Goal: Task Accomplishment & Management: Complete application form

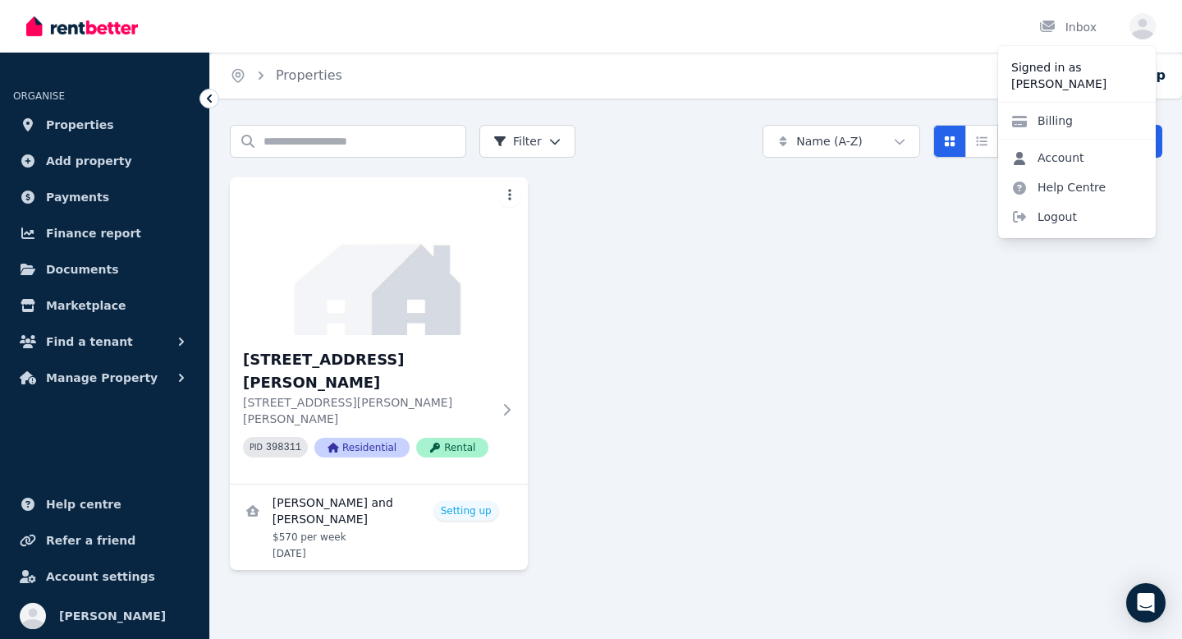
click at [1077, 156] on link "Account" at bounding box center [1047, 158] width 99 height 30
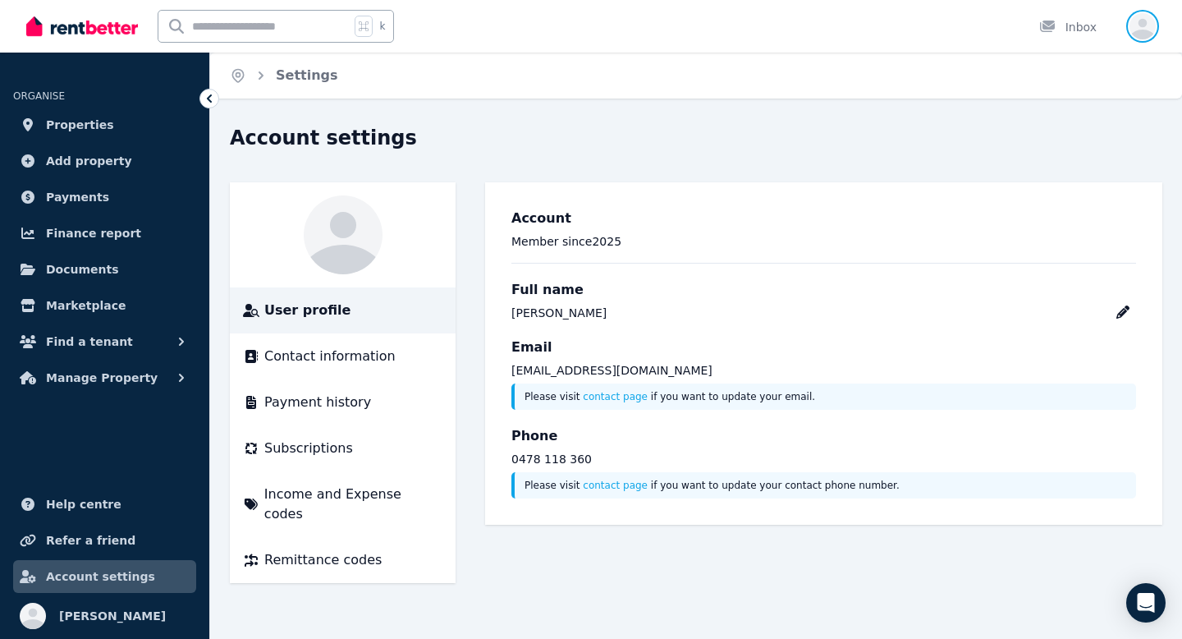
click at [1148, 15] on icon "button" at bounding box center [1142, 26] width 26 height 26
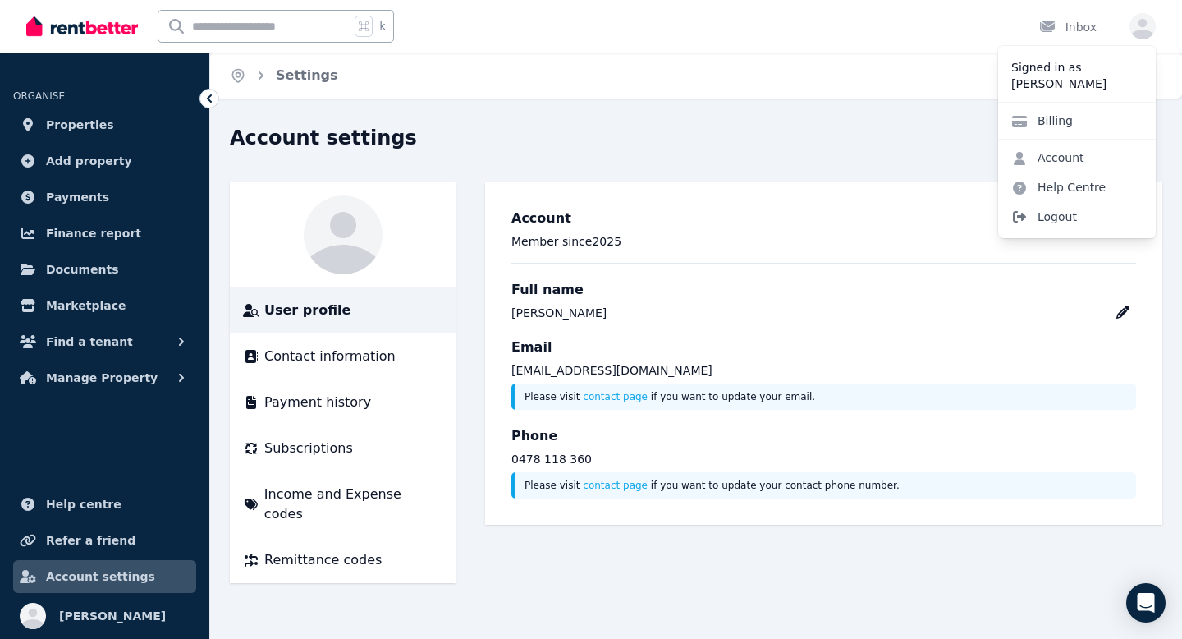
click at [1091, 222] on span "Logout" at bounding box center [1077, 217] width 158 height 30
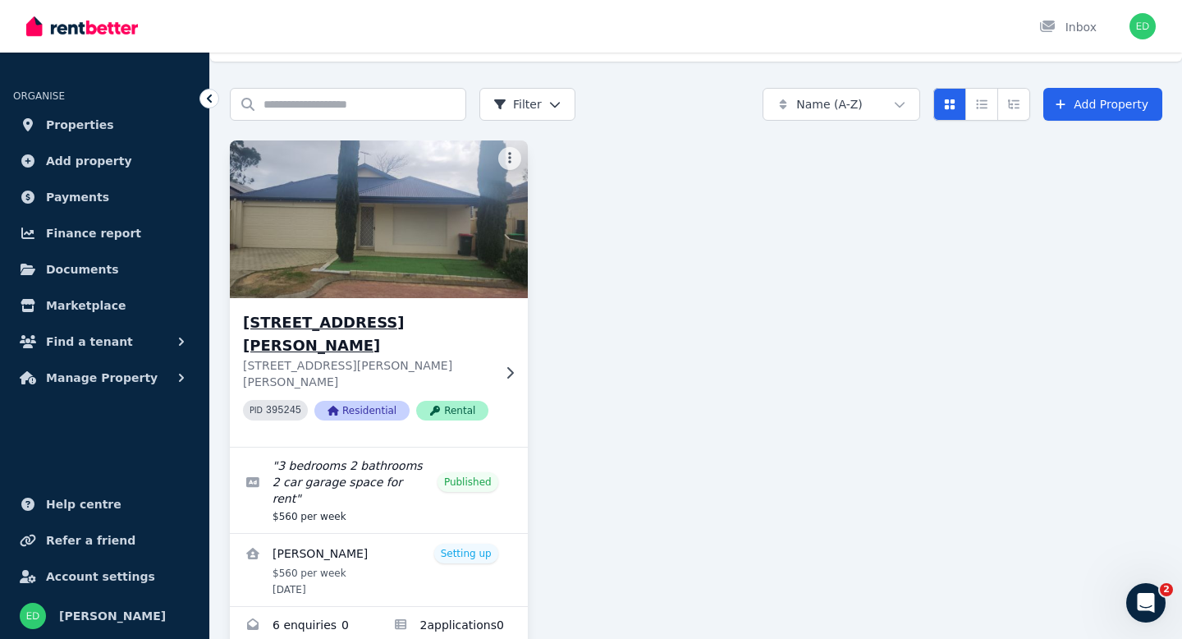
scroll to position [56, 0]
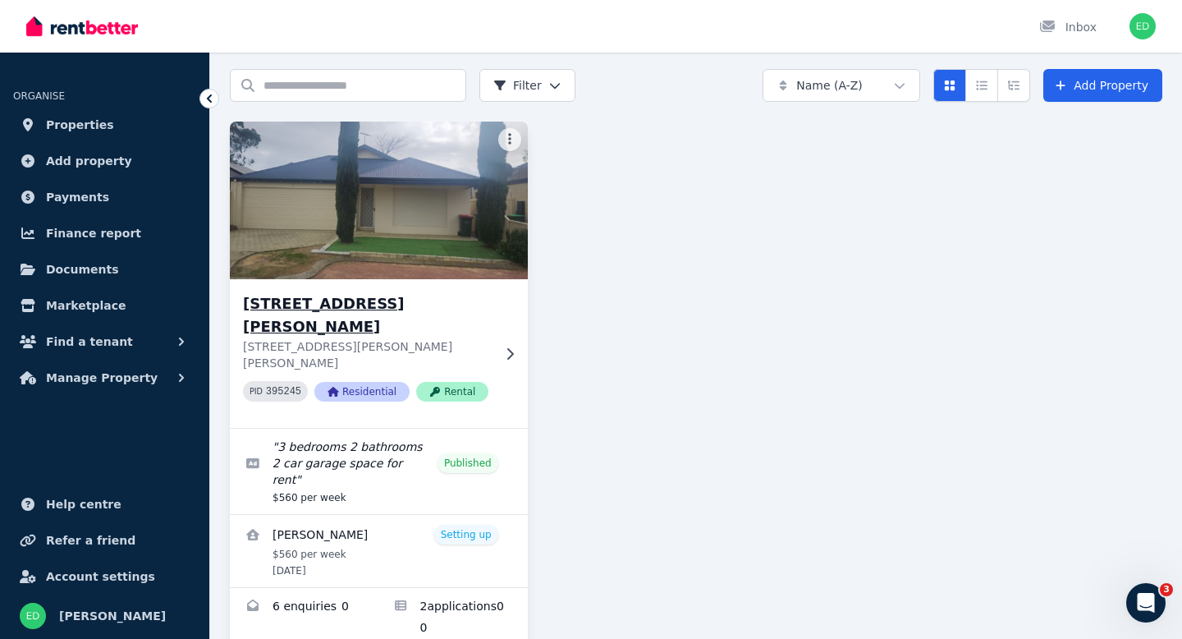
click at [437, 178] on img at bounding box center [378, 200] width 313 height 166
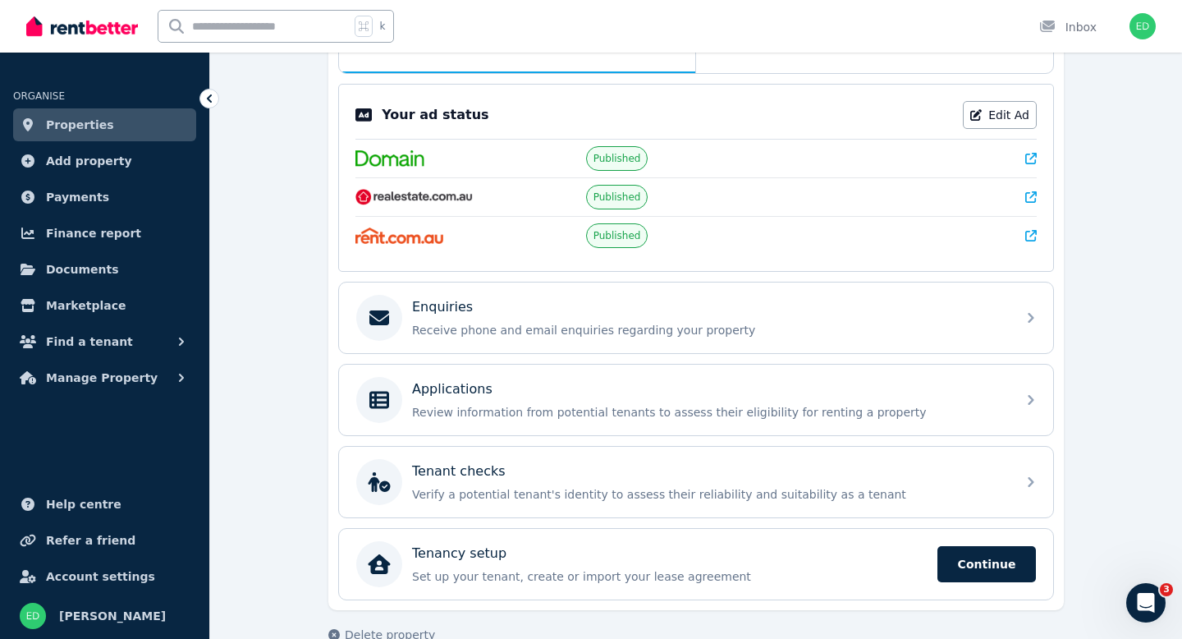
scroll to position [340, 0]
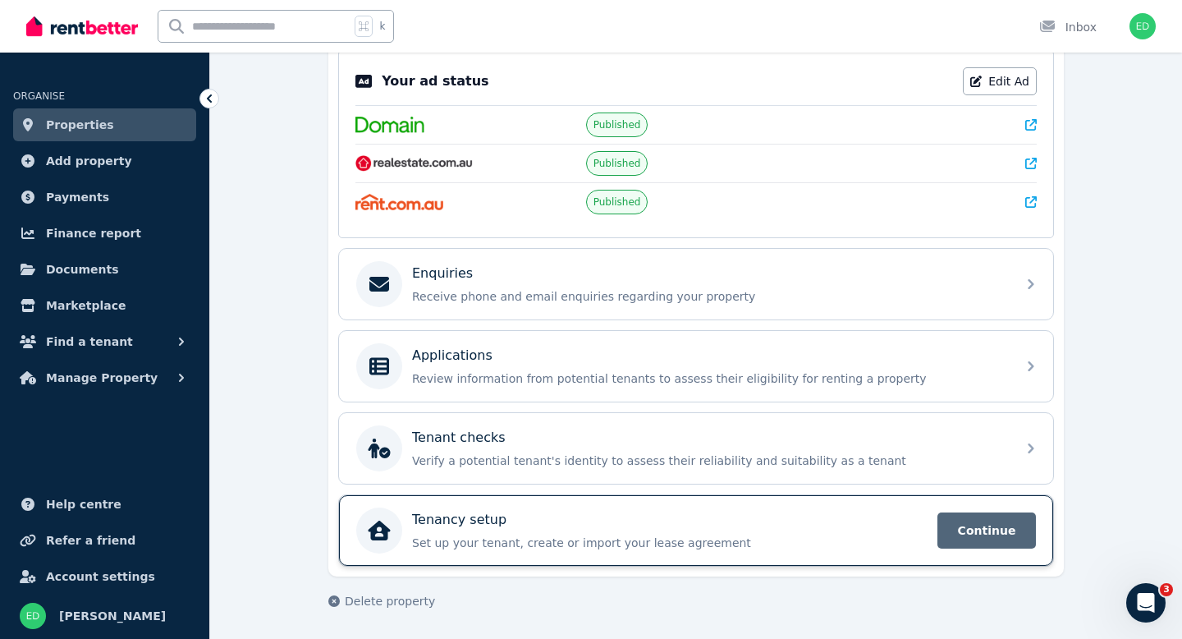
click at [970, 536] on span "Continue" at bounding box center [986, 530] width 98 height 36
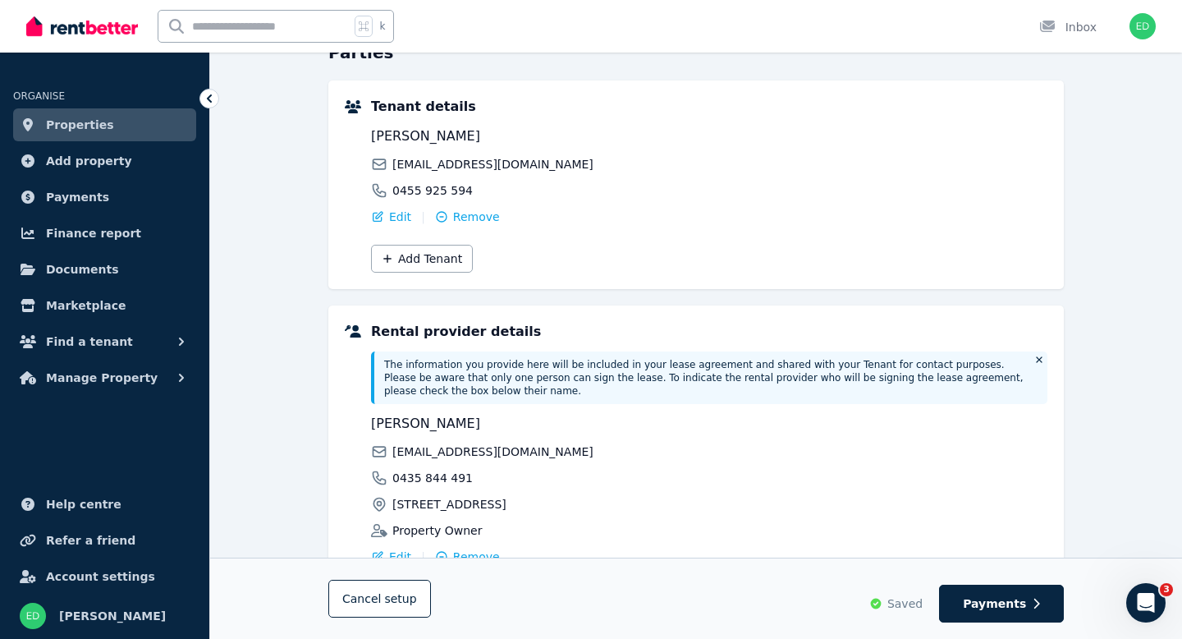
scroll to position [329, 0]
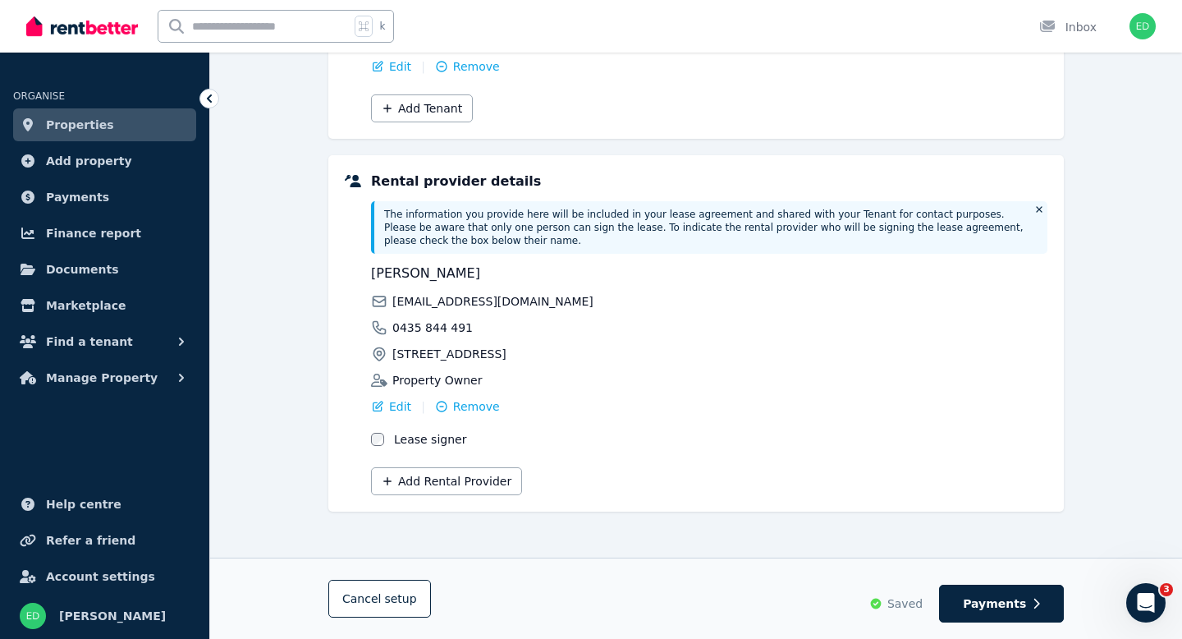
click at [992, 624] on div "Cancel setup Saved Payments" at bounding box center [696, 597] width 972 height 81
click at [991, 609] on span "Payments" at bounding box center [994, 603] width 63 height 16
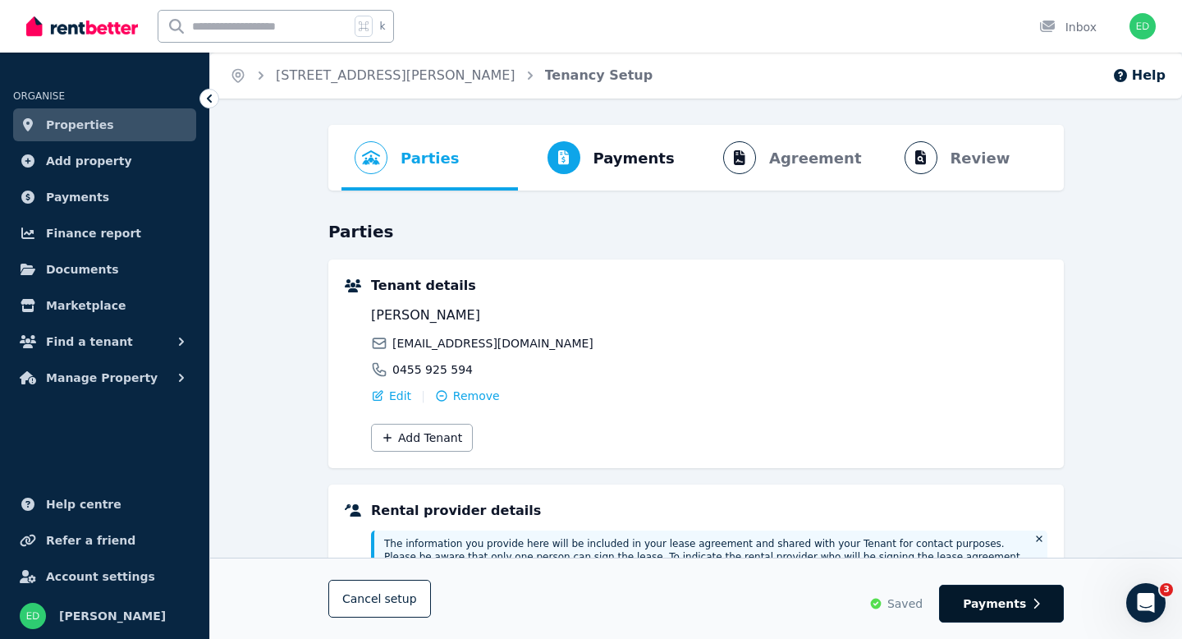
select select "**********"
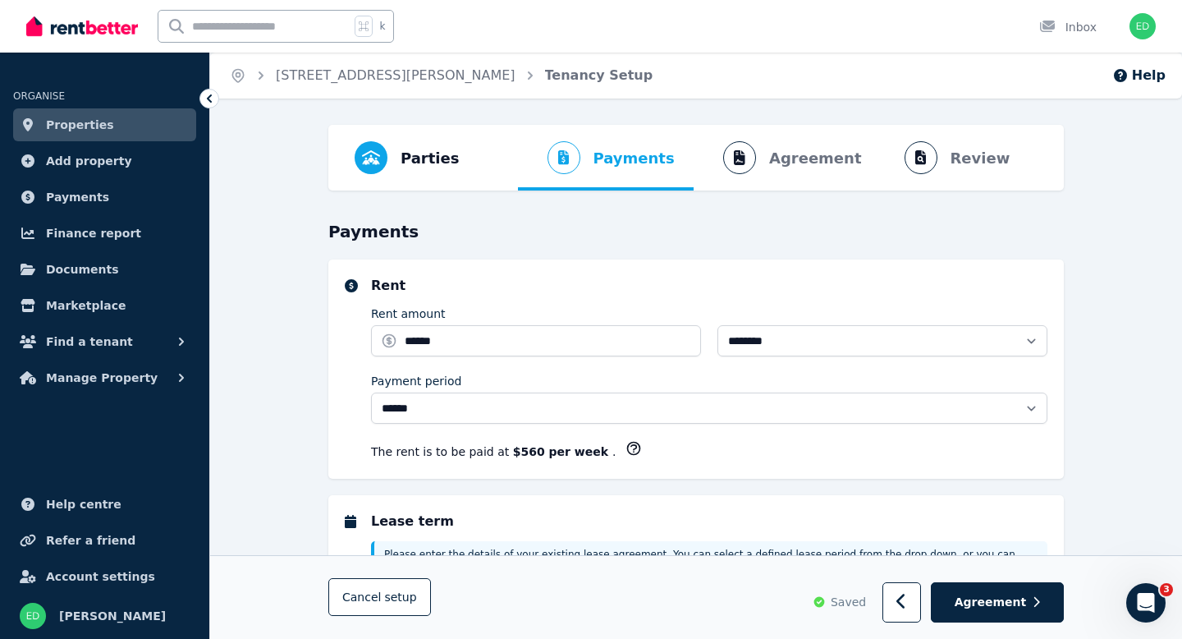
select select "**********"
click at [958, 126] on ol "Parties Rental provider and tenant details Payments Bond and rental payments Ag…" at bounding box center [695, 158] width 709 height 66
click at [929, 149] on ol "Parties Rental provider and tenant details Payments Bond and rental payments Ag…" at bounding box center [695, 158] width 709 height 66
click at [1002, 605] on span "Agreement" at bounding box center [991, 602] width 72 height 16
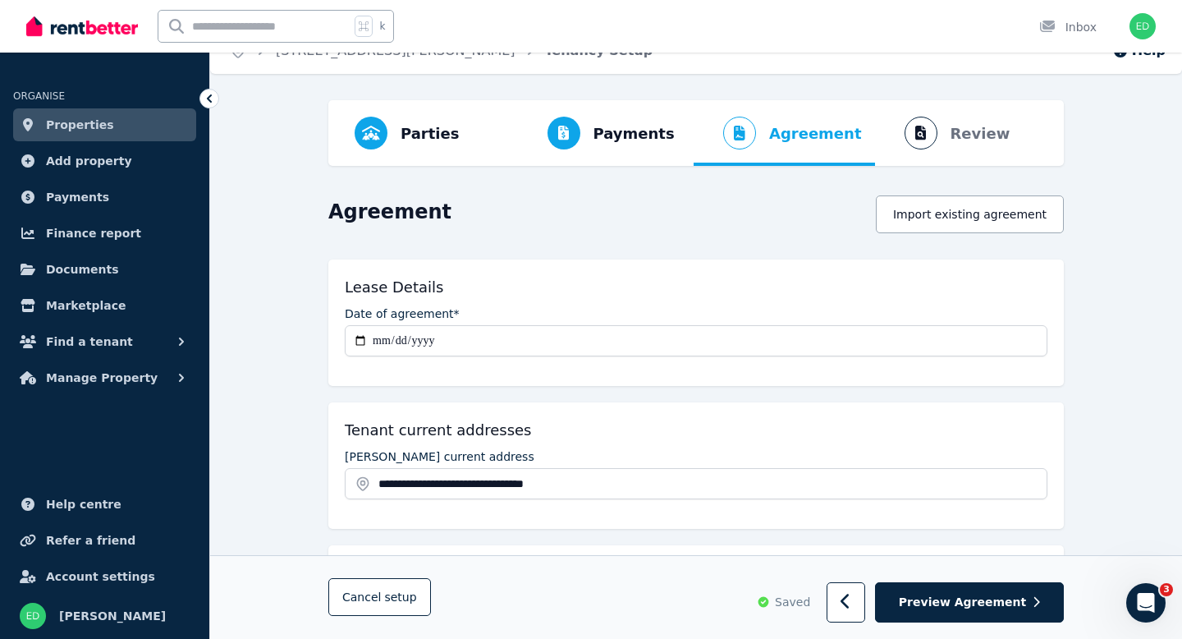
scroll to position [30, 0]
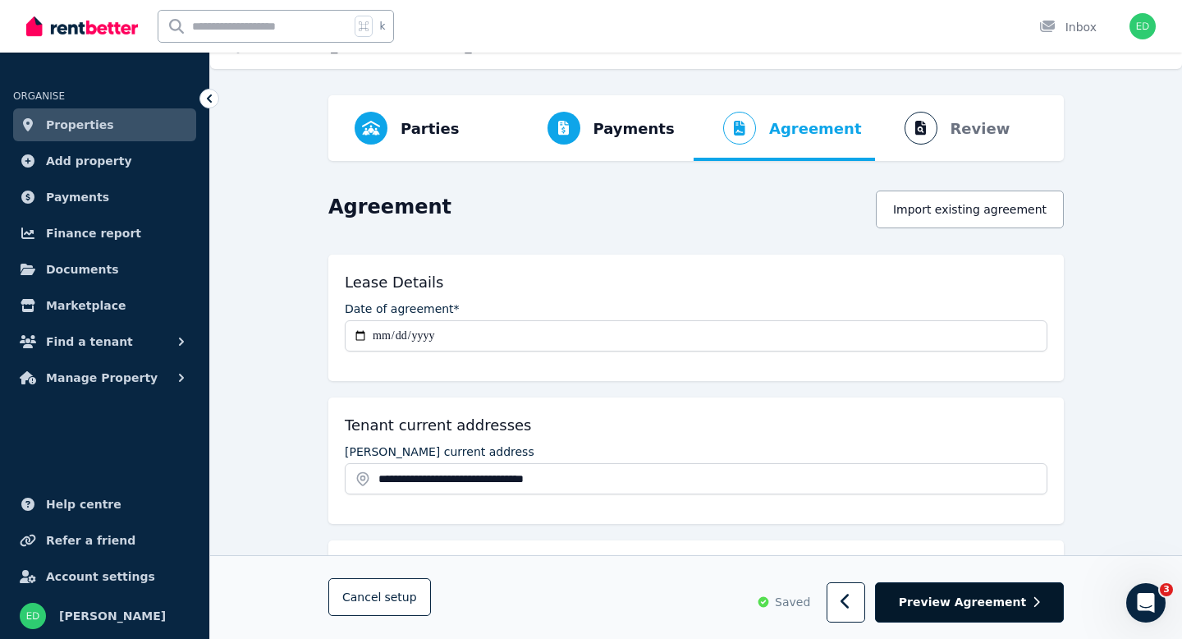
click at [973, 602] on span "Preview Agreement" at bounding box center [962, 602] width 127 height 16
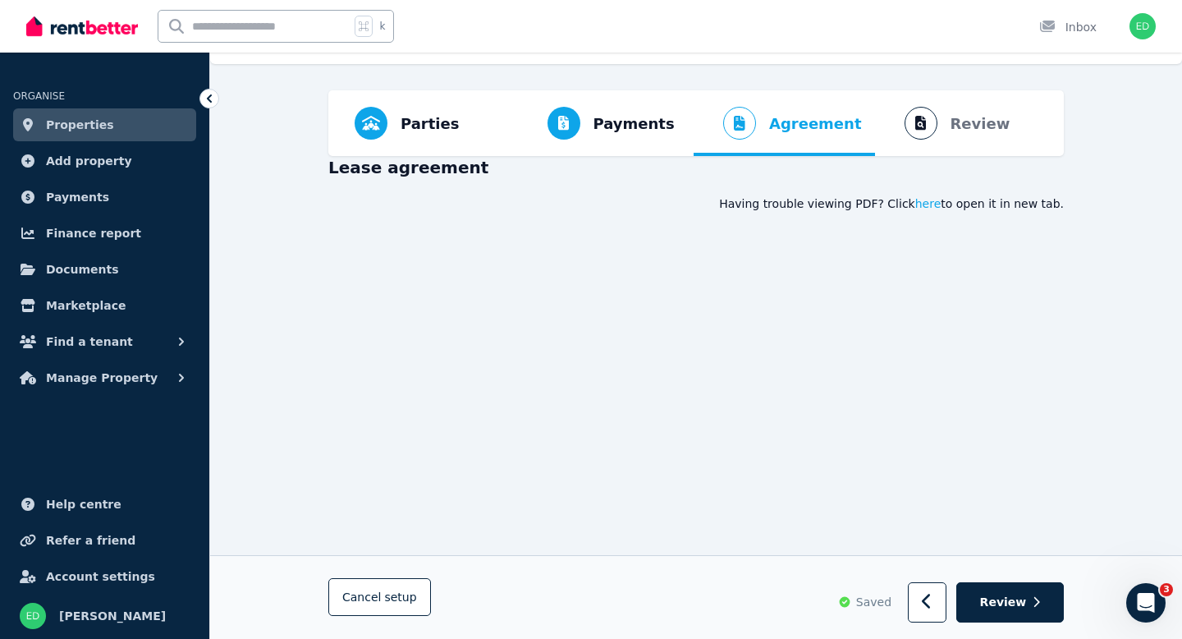
scroll to position [42, 0]
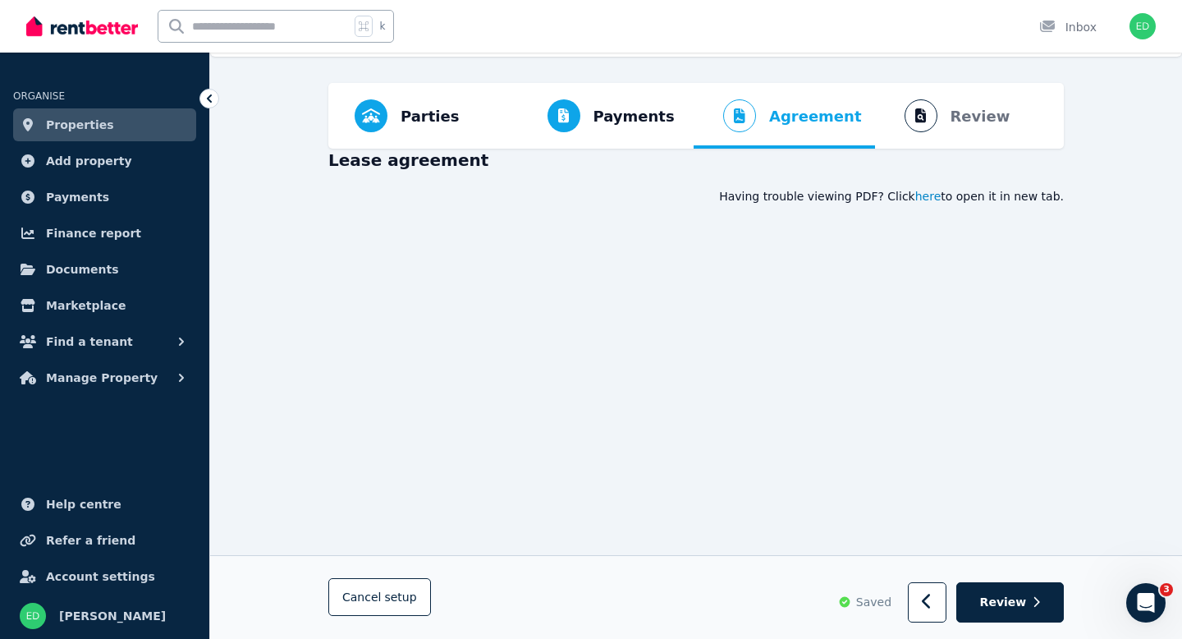
click at [933, 199] on span "here" at bounding box center [928, 196] width 26 height 16
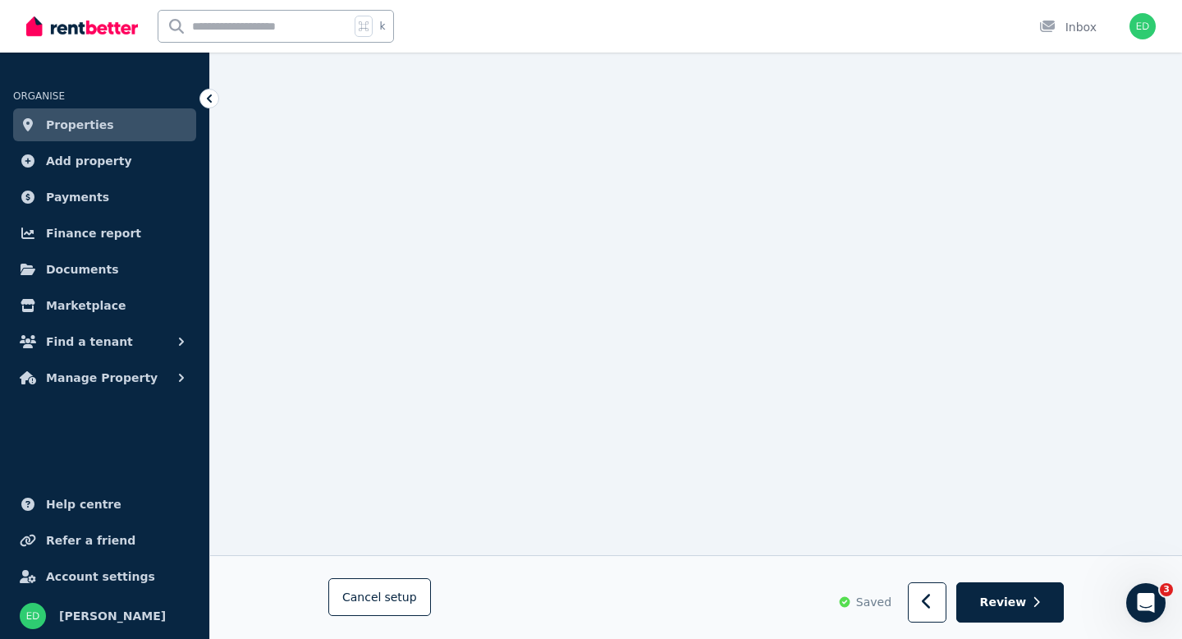
scroll to position [10666, 0]
click at [989, 603] on span "Review" at bounding box center [1003, 602] width 47 height 16
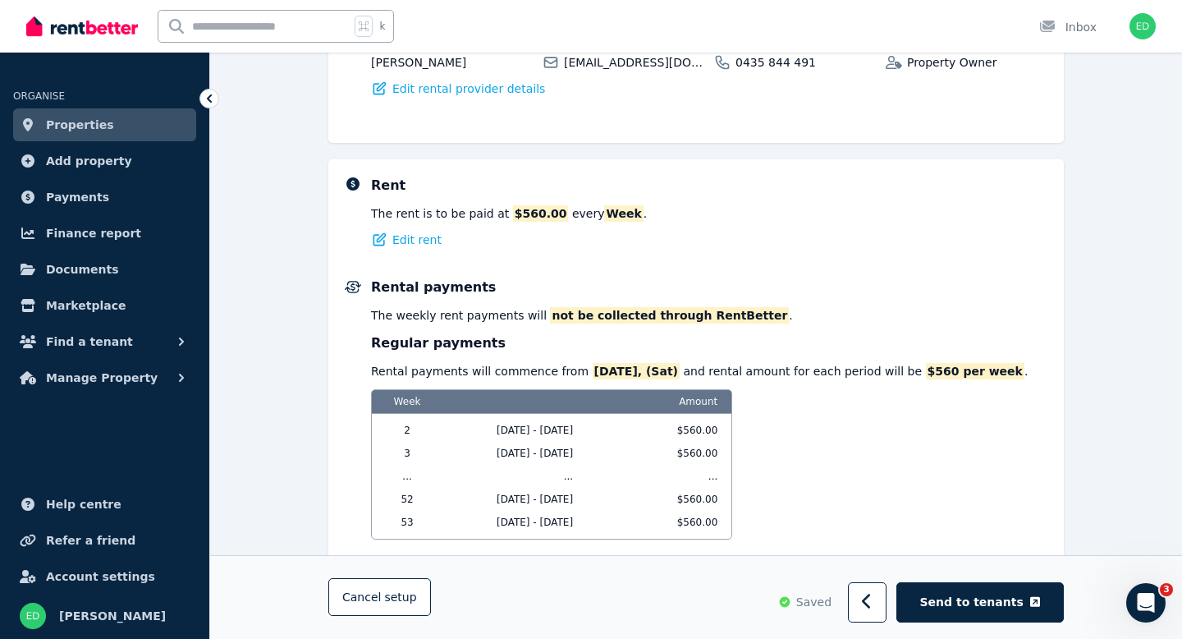
scroll to position [1077, 0]
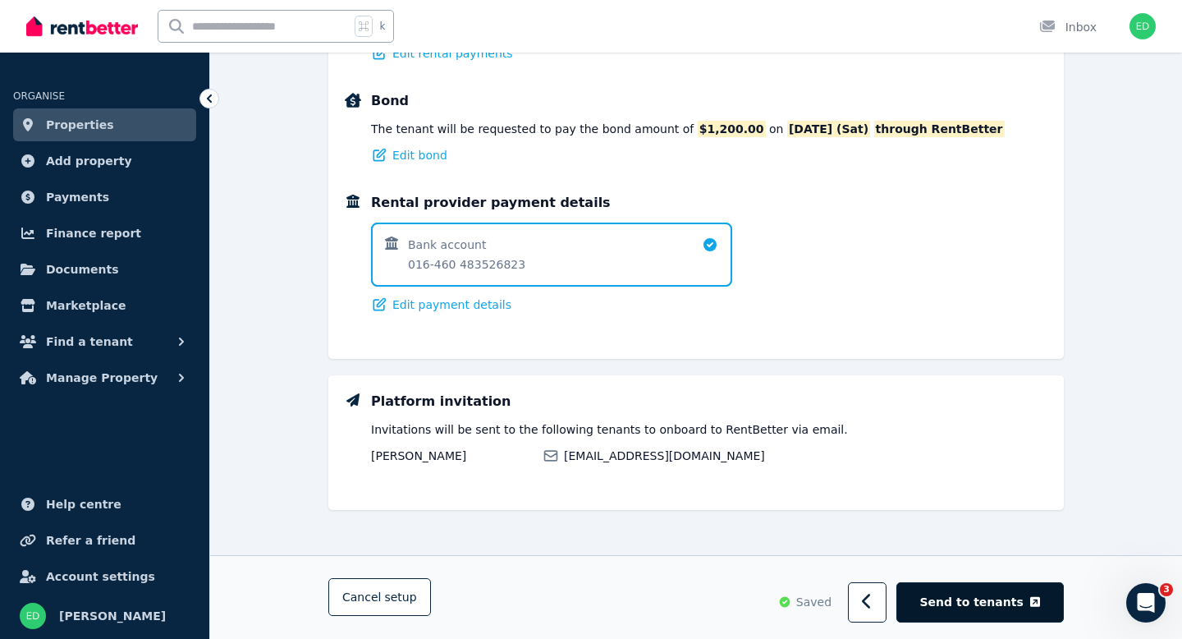
click at [956, 602] on span "Send to tenants" at bounding box center [971, 602] width 103 height 16
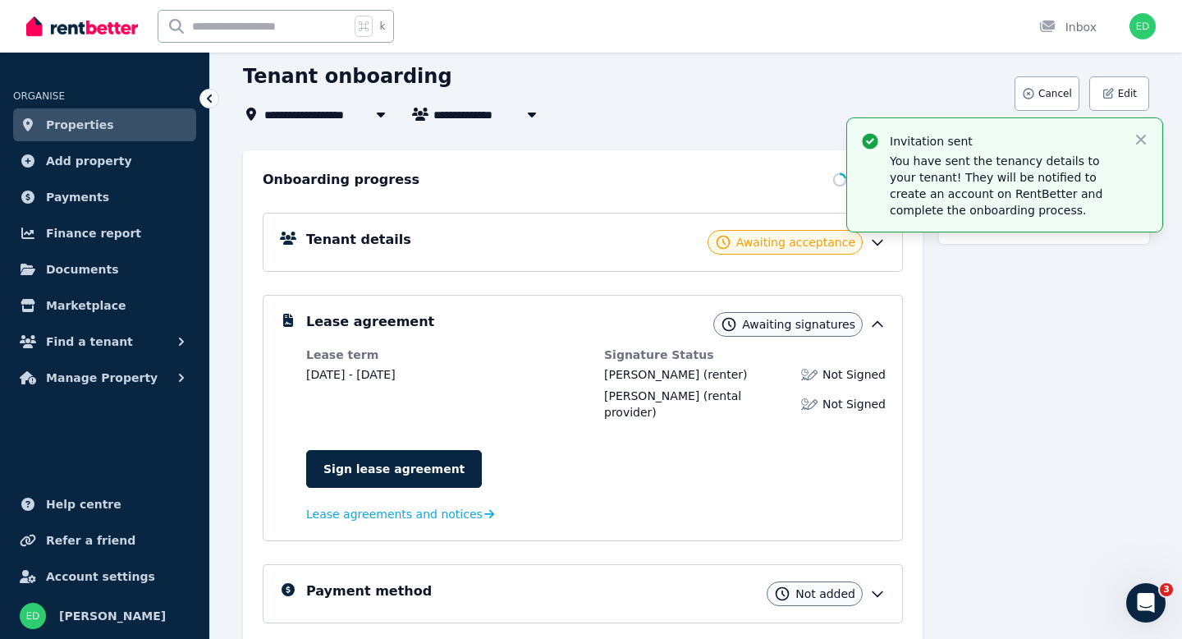
scroll to position [93, 0]
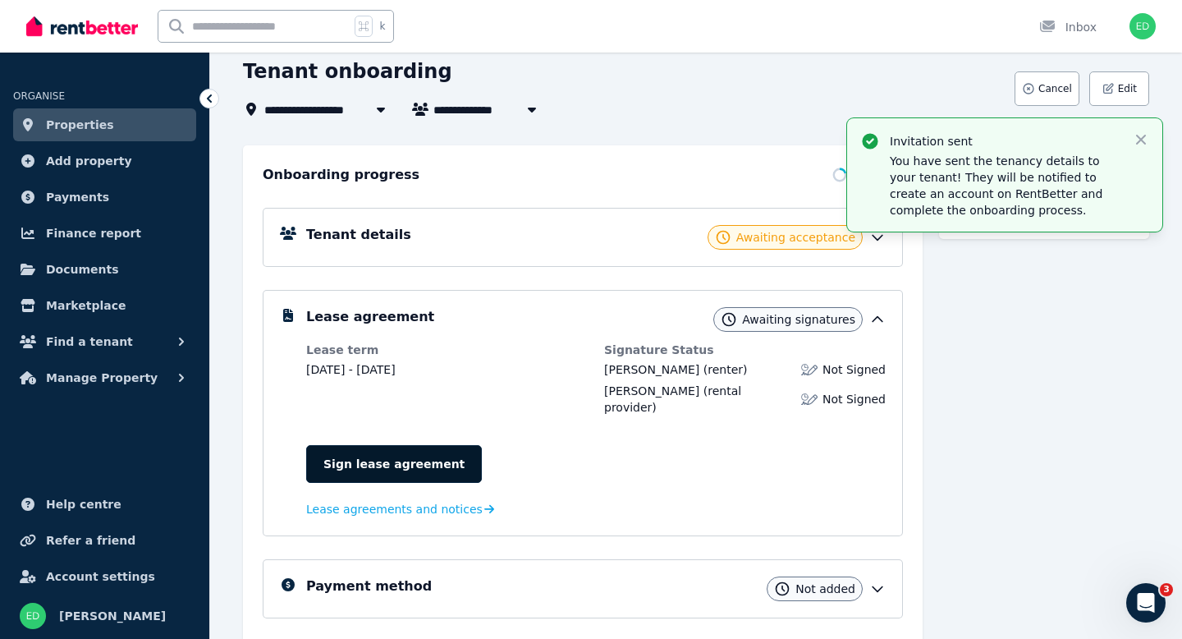
click at [364, 448] on link "Sign lease agreement" at bounding box center [394, 464] width 176 height 38
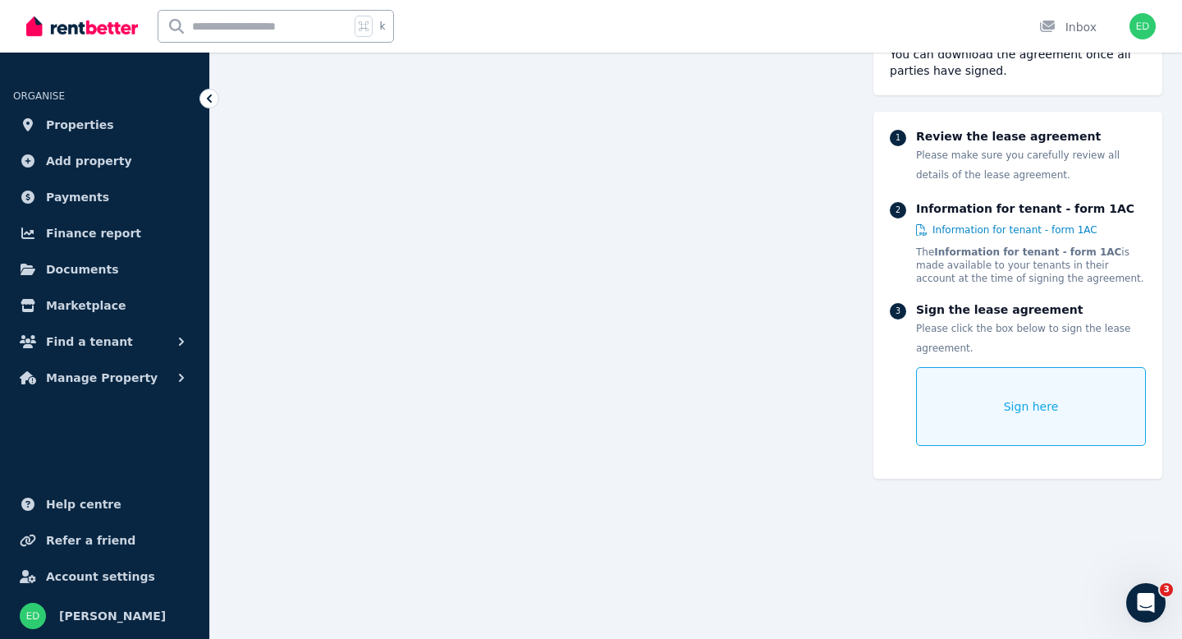
scroll to position [8847, 0]
click at [1023, 404] on span "Sign here" at bounding box center [1031, 406] width 55 height 16
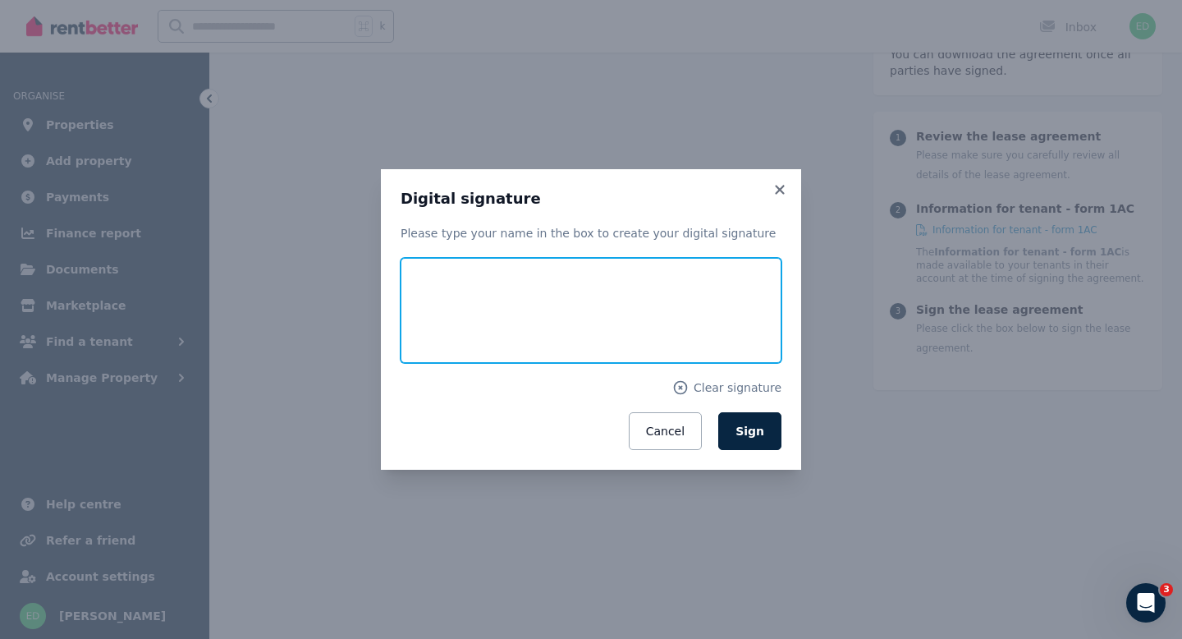
click at [524, 327] on input "text" at bounding box center [591, 310] width 381 height 105
type input "*"
type input "**********"
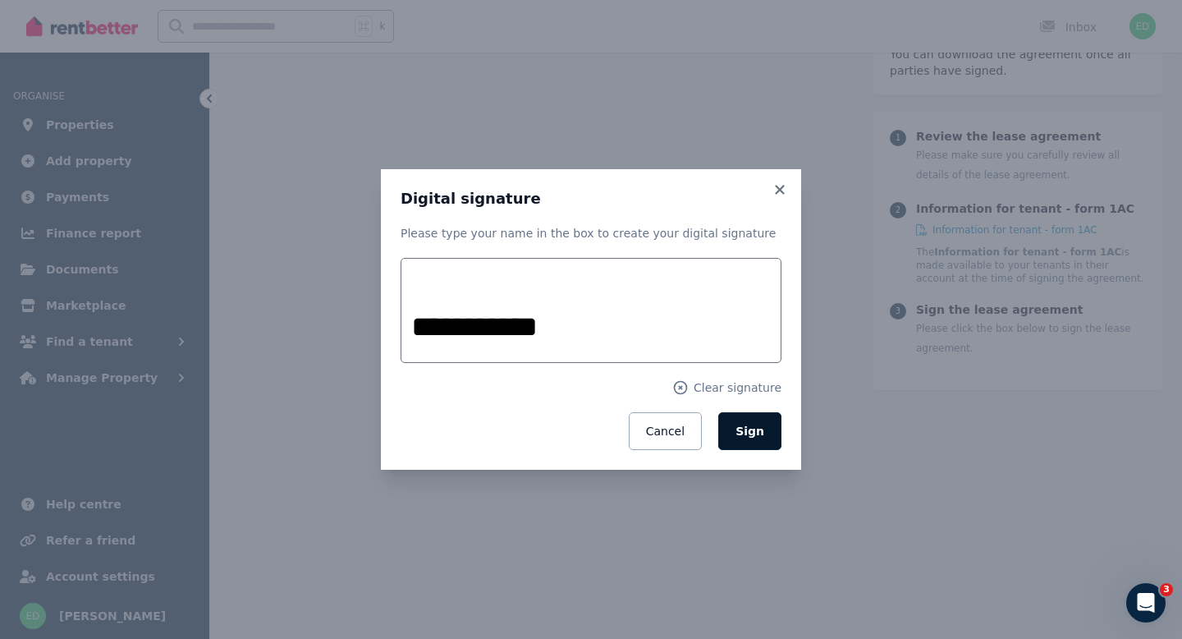
click at [748, 432] on span "Sign" at bounding box center [749, 430] width 29 height 13
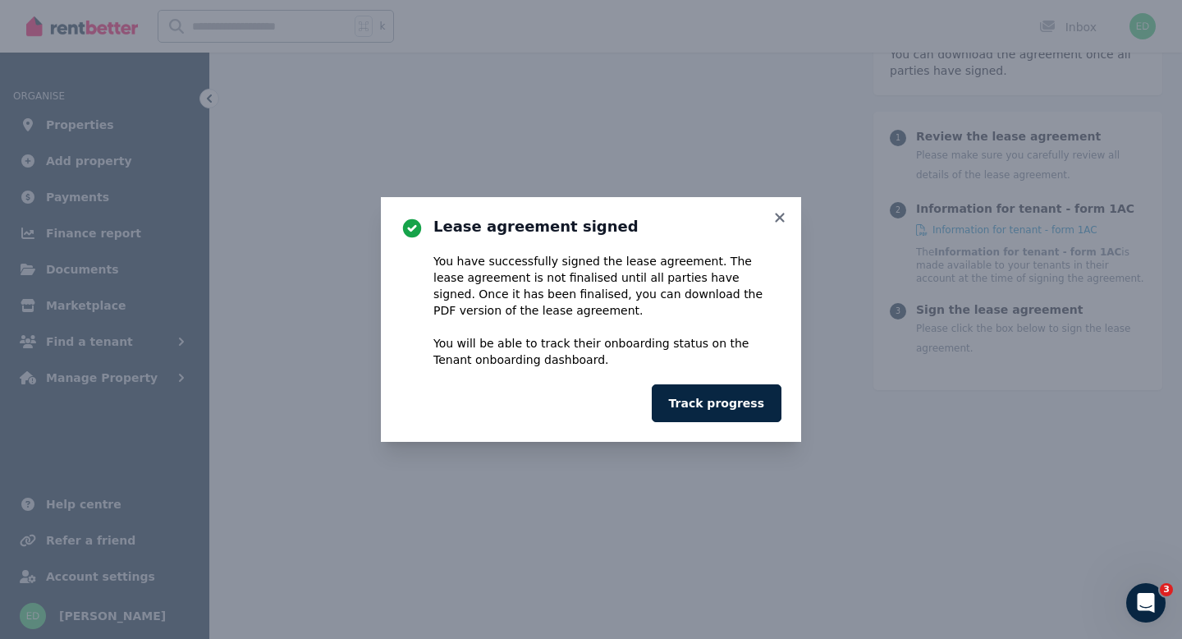
click at [840, 458] on div "Lease agreement signed You have successfully signed the lease agreement. The le…" at bounding box center [591, 319] width 1182 height 639
click at [736, 398] on button "Track progress" at bounding box center [717, 403] width 130 height 38
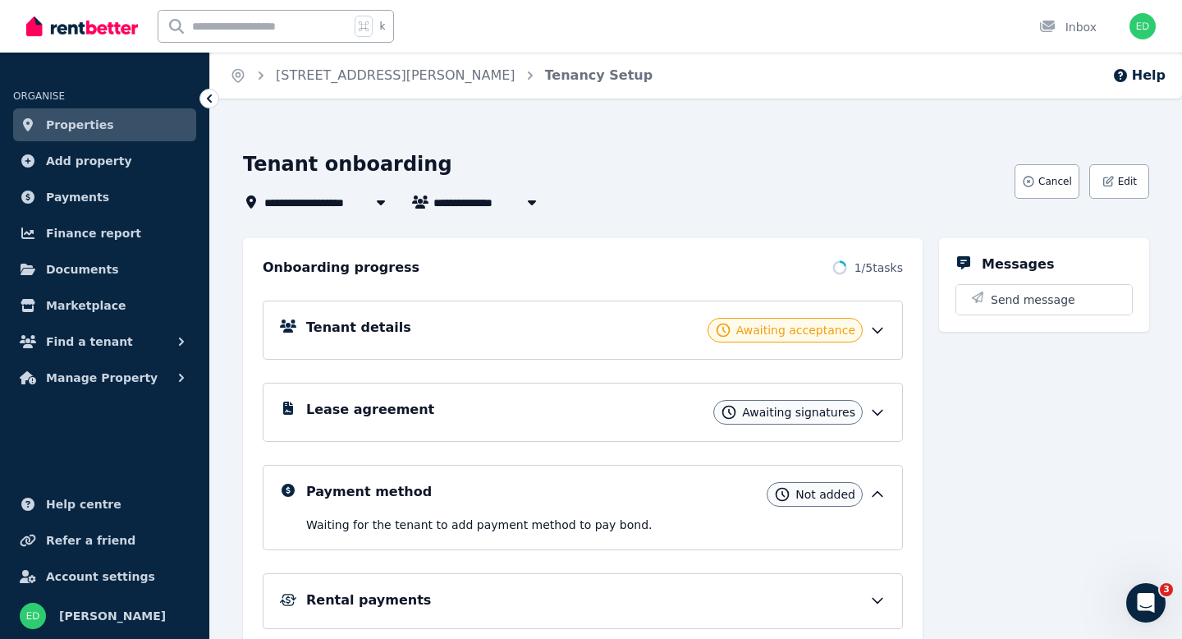
click at [877, 411] on icon at bounding box center [877, 412] width 16 height 16
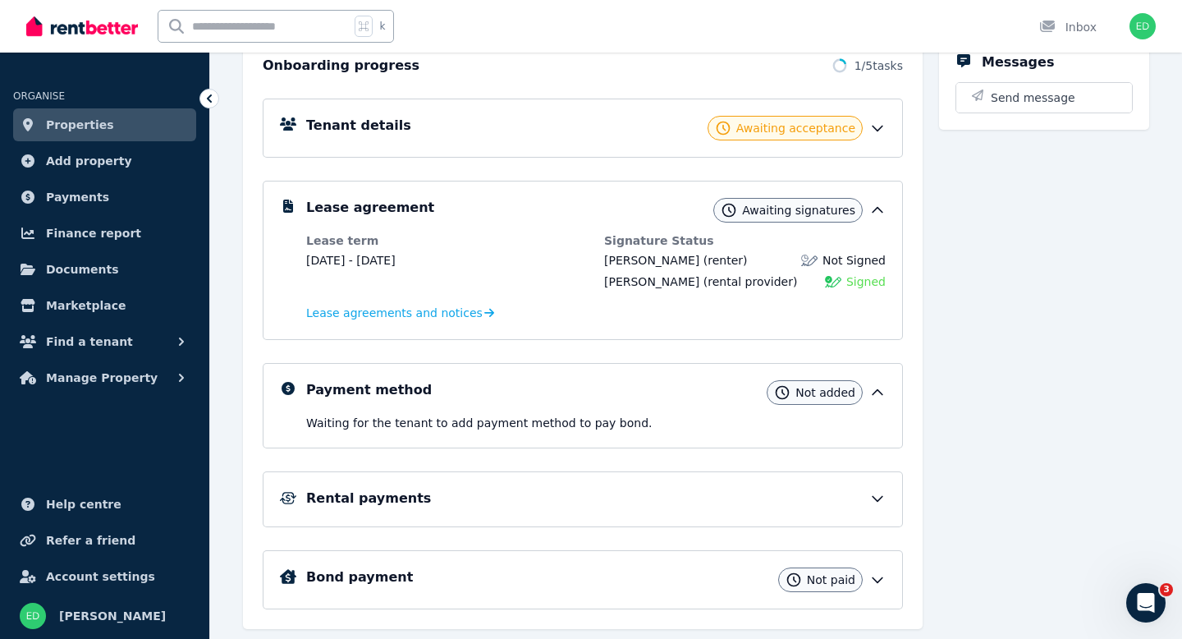
scroll to position [207, 0]
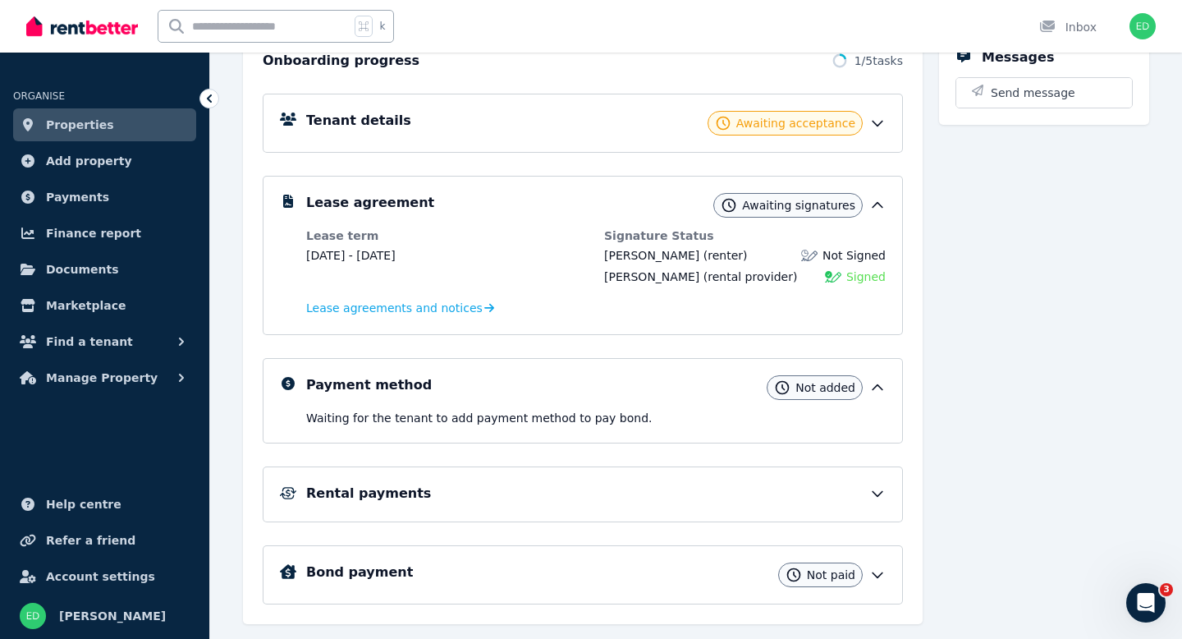
click at [874, 428] on div "Payment method Not added Waiting for the tenant to add payment method to pay bo…" at bounding box center [583, 400] width 640 height 85
click at [881, 395] on div "Payment method Not added" at bounding box center [595, 387] width 579 height 25
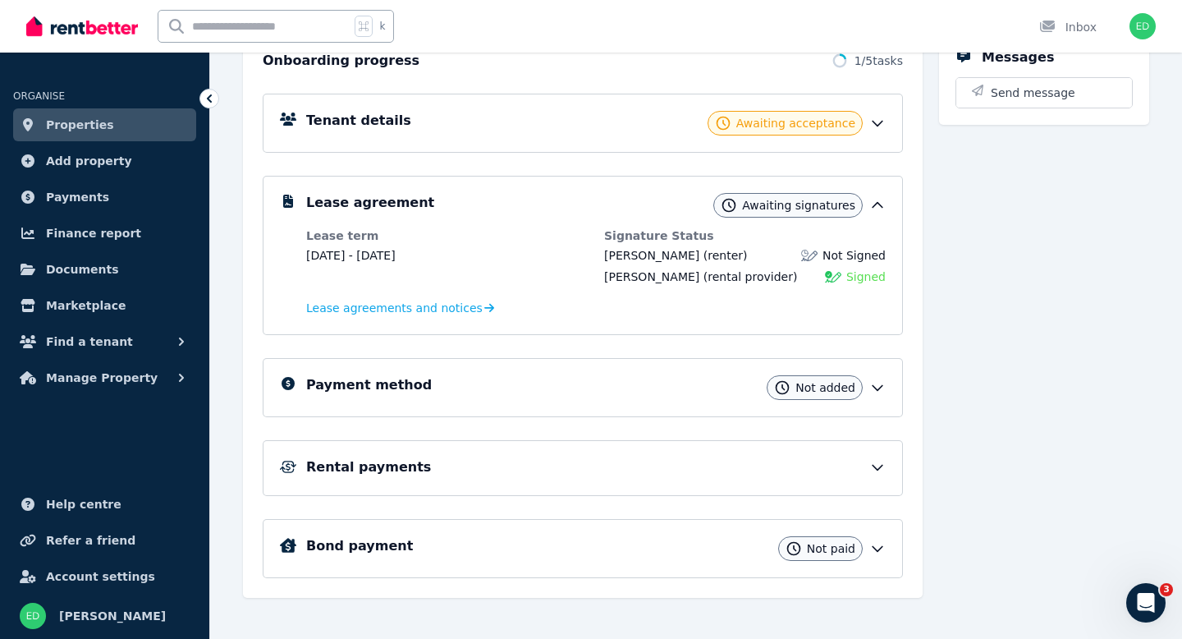
click at [742, 392] on div "Payment method Not added" at bounding box center [595, 387] width 579 height 25
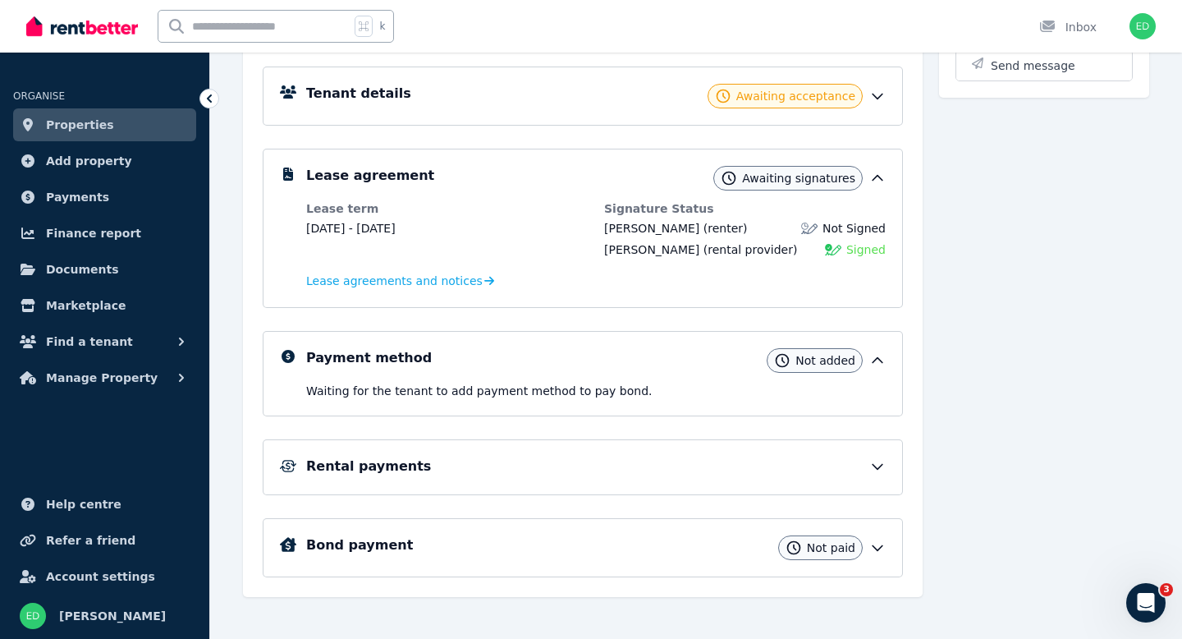
scroll to position [248, 0]
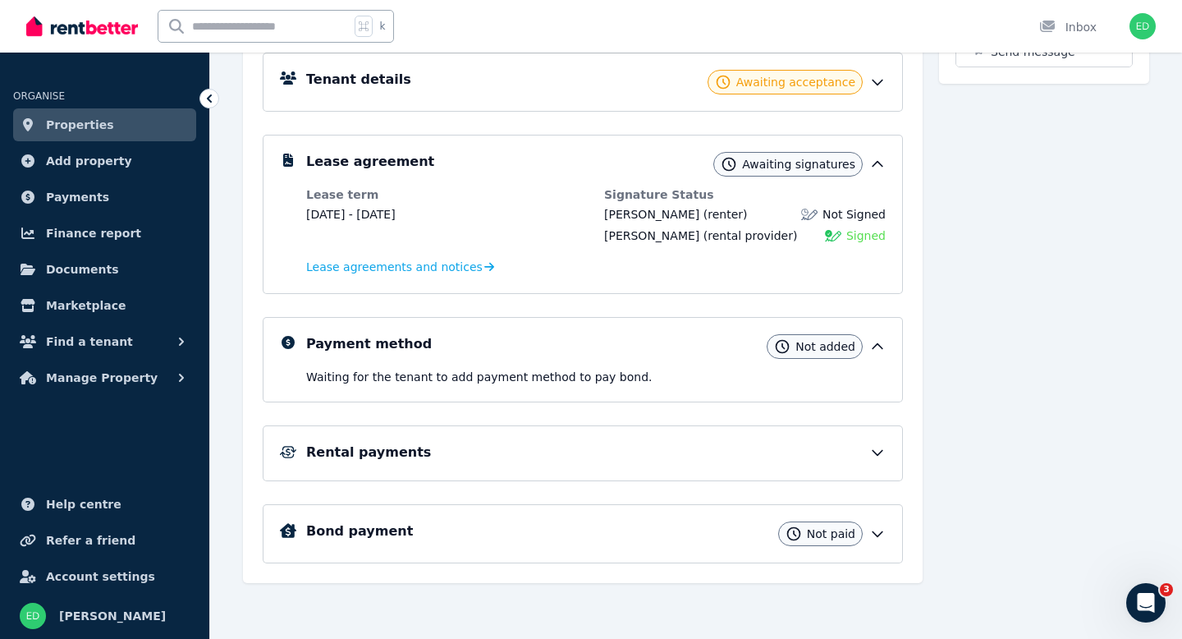
click at [737, 470] on div "Rental payments" at bounding box center [583, 453] width 640 height 56
click at [740, 465] on div "Rental payments" at bounding box center [583, 453] width 640 height 56
click at [886, 460] on div "Rental payments" at bounding box center [583, 453] width 640 height 56
click at [879, 439] on div "Rental payments" at bounding box center [583, 453] width 640 height 56
click at [878, 447] on icon at bounding box center [877, 452] width 16 height 16
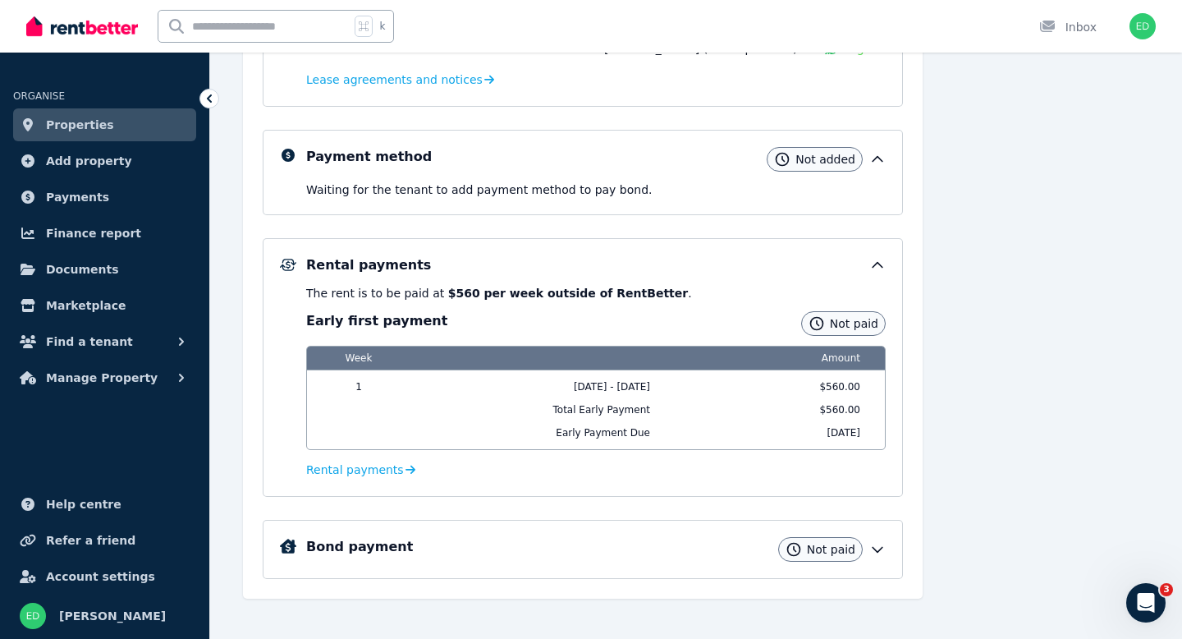
scroll to position [436, 0]
click at [885, 560] on div "Bond payment Not paid" at bounding box center [583, 548] width 640 height 59
click at [886, 552] on div "Bond payment Not paid" at bounding box center [583, 548] width 640 height 59
click at [877, 551] on icon at bounding box center [877, 549] width 10 height 5
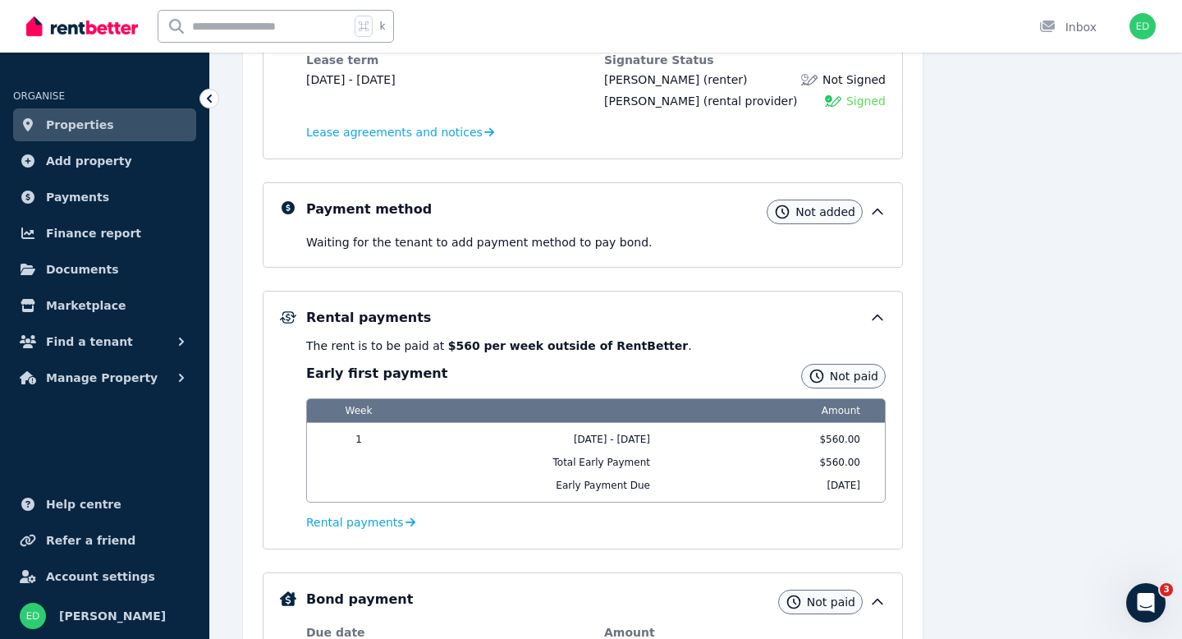
scroll to position [0, 0]
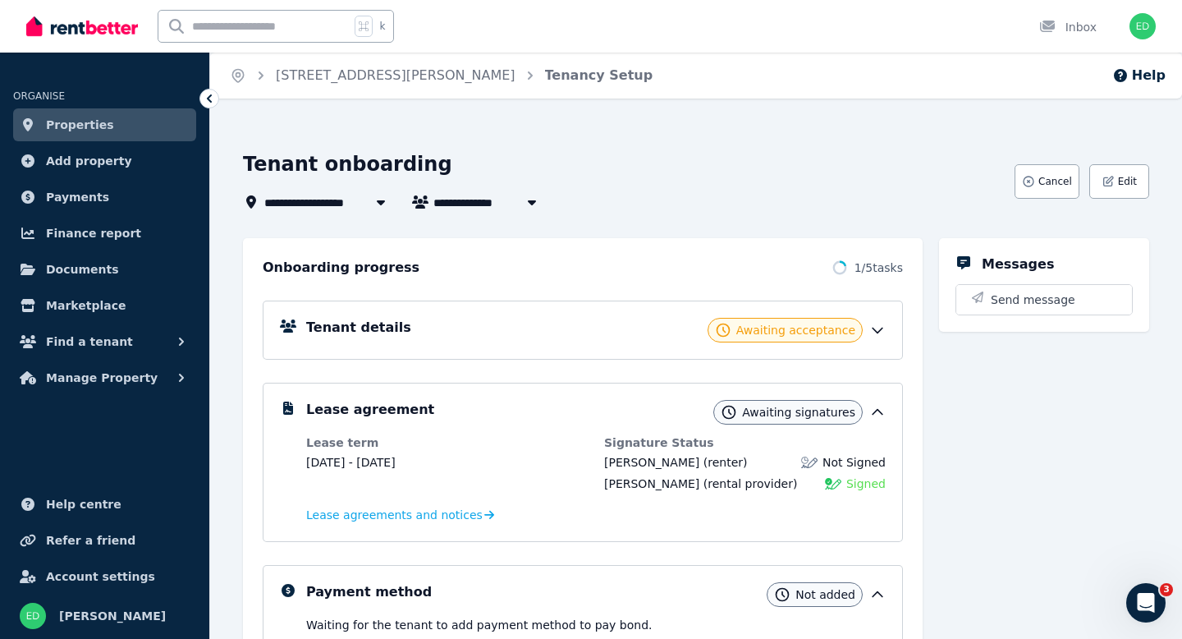
click at [652, 349] on div "Tenant details Awaiting acceptance" at bounding box center [583, 329] width 640 height 59
click at [871, 327] on icon at bounding box center [877, 330] width 16 height 16
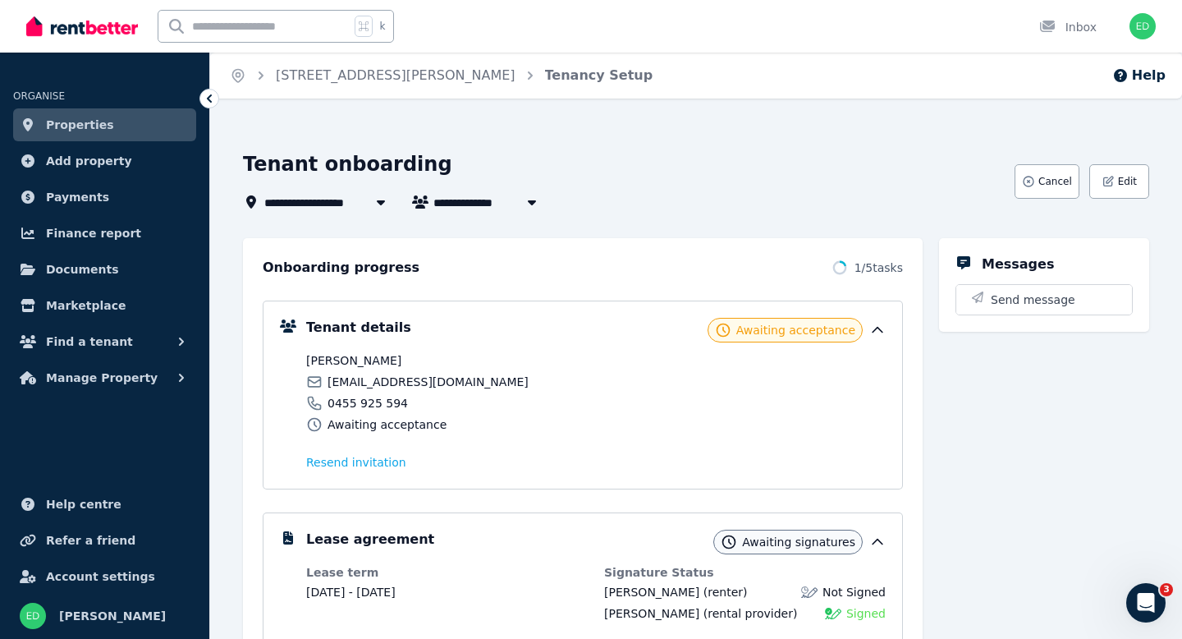
click at [885, 330] on icon at bounding box center [877, 330] width 16 height 16
